Goal: Task Accomplishment & Management: Manage account settings

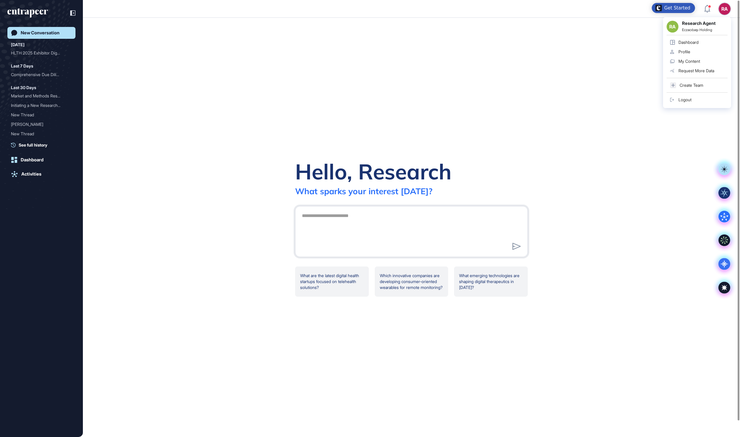
click at [692, 101] on div "Logout" at bounding box center [685, 99] width 13 height 5
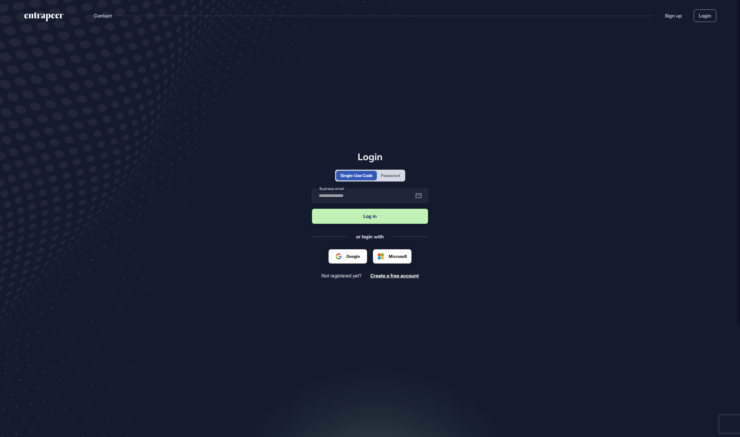
click at [400, 173] on div "Password" at bounding box center [390, 175] width 19 height 6
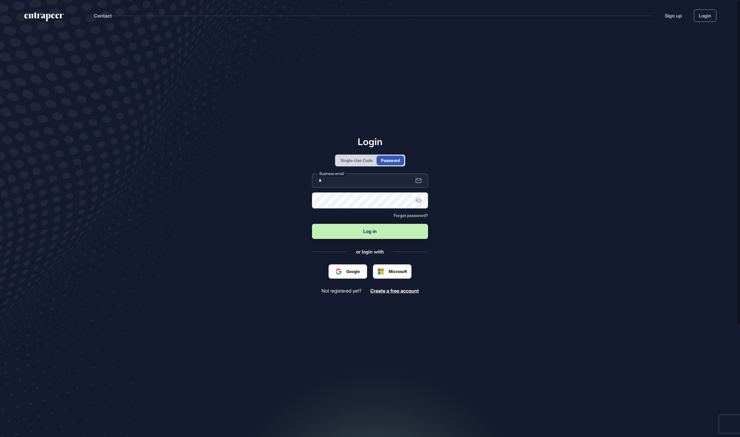
type input "**********"
click at [399, 232] on button "Log in" at bounding box center [370, 231] width 116 height 15
